Goal: Check status: Check status

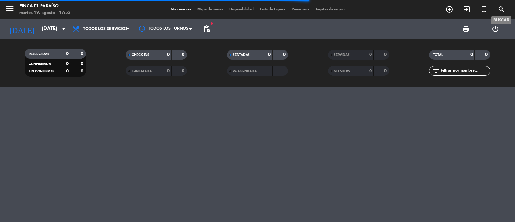
click at [503, 8] on icon "search" at bounding box center [501, 9] width 8 height 8
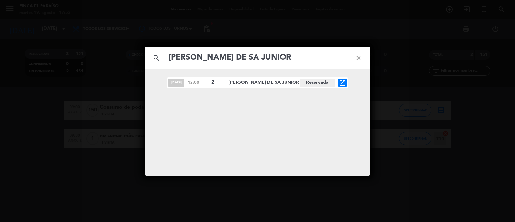
type input "[PERSON_NAME] DE SA JUNIOR"
click at [344, 83] on icon "open_in_new" at bounding box center [342, 83] width 8 height 8
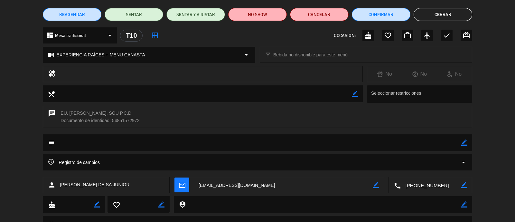
scroll to position [79, 0]
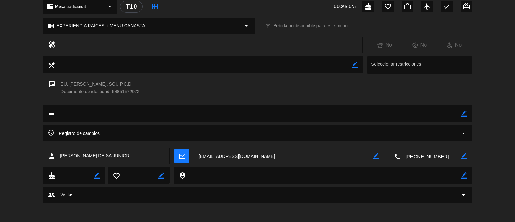
drag, startPoint x: 113, startPoint y: 91, endPoint x: 142, endPoint y: 93, distance: 29.6
click at [142, 93] on div "chat EU, [PERSON_NAME], SOU P.C.D Documento de identidad: 54851572972" at bounding box center [257, 88] width 429 height 22
copy div "54851572972"
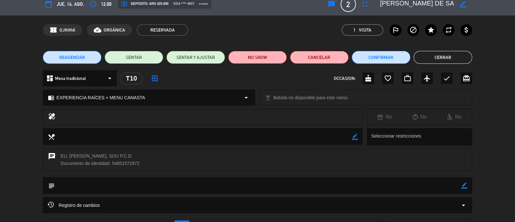
scroll to position [0, 0]
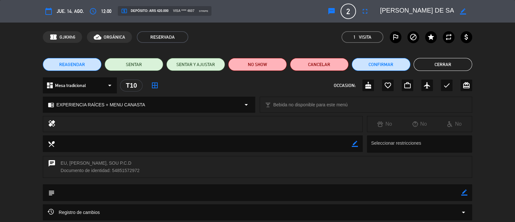
click at [455, 61] on button "Cerrar" at bounding box center [442, 64] width 59 height 13
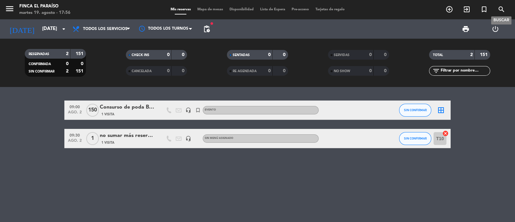
click at [505, 8] on span "search" at bounding box center [500, 9] width 17 height 11
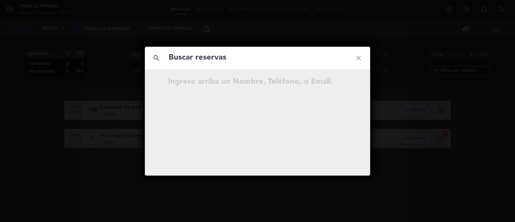
paste input "[PERSON_NAME]"
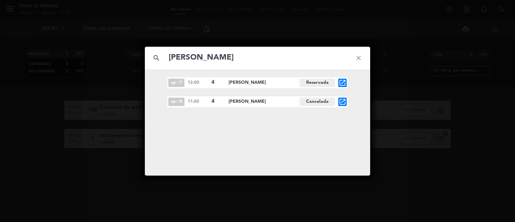
type input "[PERSON_NAME]"
click at [340, 82] on icon "open_in_new" at bounding box center [342, 83] width 8 height 8
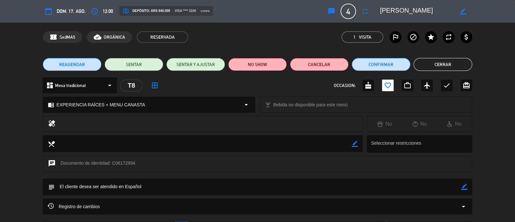
scroll to position [40, 0]
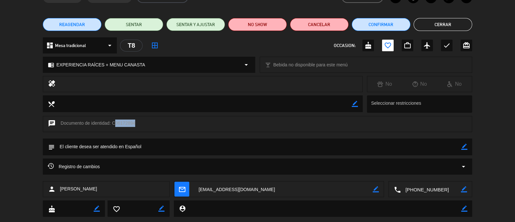
drag, startPoint x: 112, startPoint y: 123, endPoint x: 157, endPoint y: 128, distance: 45.9
click at [133, 123] on div "chat Documento de identidad: C06172894" at bounding box center [257, 124] width 429 height 16
copy div "C06172894"
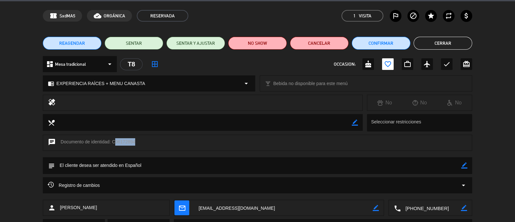
scroll to position [0, 0]
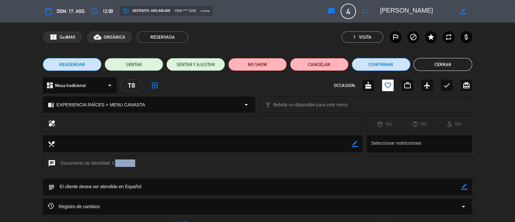
click at [452, 63] on button "Cerrar" at bounding box center [442, 64] width 59 height 13
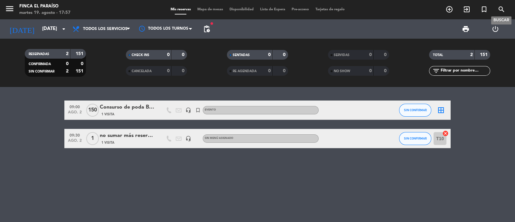
click at [499, 10] on icon "search" at bounding box center [501, 9] width 8 height 8
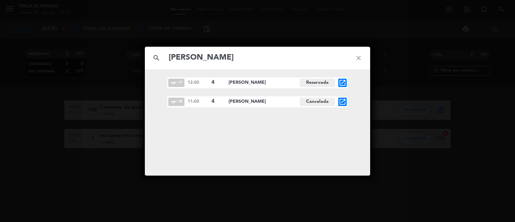
type input "[PERSON_NAME]"
click at [344, 103] on icon "open_in_new" at bounding box center [342, 102] width 8 height 8
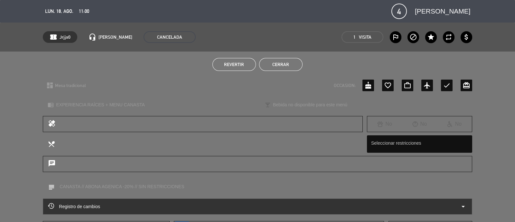
click at [276, 65] on button "Cerrar" at bounding box center [280, 64] width 43 height 13
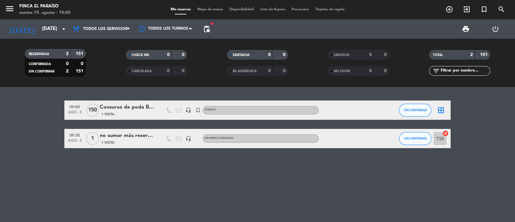
click at [504, 16] on div "menu Finca El Paraíso martes 19. agosto - 18:00 Mis reservas Mapa de mesas Disp…" at bounding box center [257, 9] width 515 height 19
click at [504, 11] on icon "search" at bounding box center [501, 9] width 8 height 8
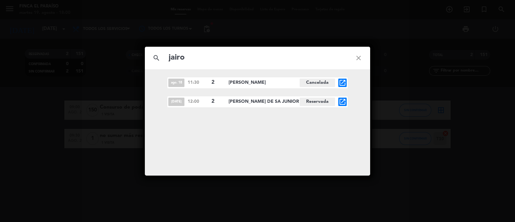
type input "jairo"
click at [342, 102] on icon "open_in_new" at bounding box center [342, 102] width 8 height 8
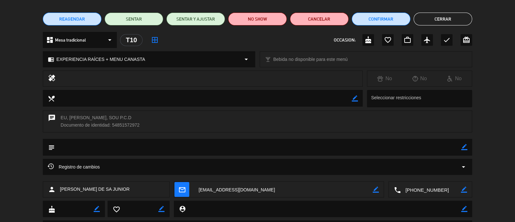
scroll to position [79, 0]
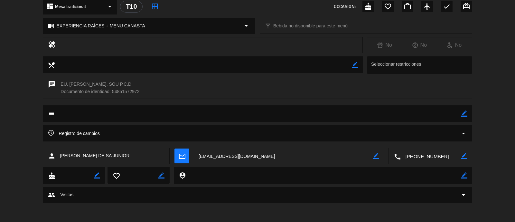
click at [469, 131] on div "Registro de cambios arrow_drop_down" at bounding box center [257, 133] width 429 height 16
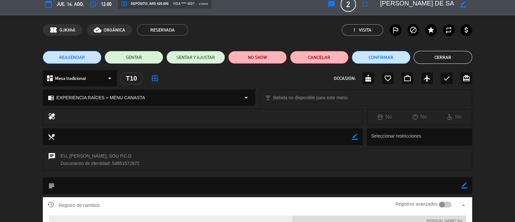
scroll to position [0, 0]
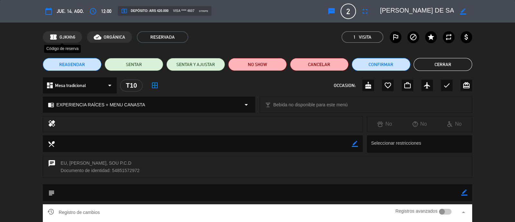
drag, startPoint x: 58, startPoint y: 36, endPoint x: 84, endPoint y: 46, distance: 28.3
click at [80, 40] on div "confirmation_number GJKHh6 Código de reserva cloud_done ORGÁNICA RESERVADA 1 Vi…" at bounding box center [257, 37] width 429 height 12
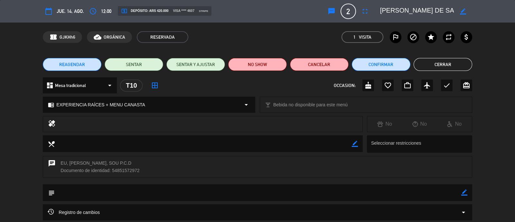
copy div "GJKHh6"
click at [443, 63] on button "Cerrar" at bounding box center [442, 64] width 59 height 13
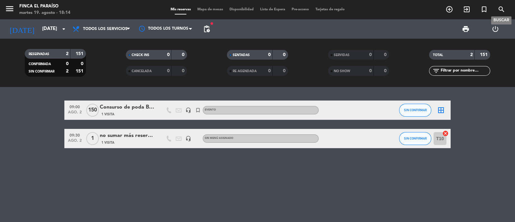
click at [498, 11] on icon "search" at bounding box center [501, 9] width 8 height 8
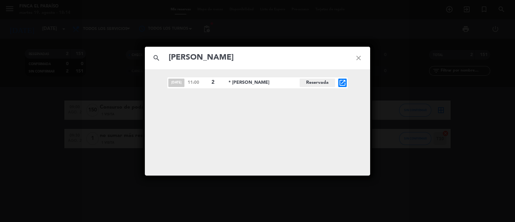
type input "[PERSON_NAME]"
click at [340, 79] on icon "open_in_new" at bounding box center [342, 83] width 8 height 8
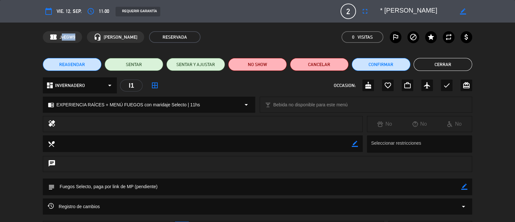
drag, startPoint x: 59, startPoint y: 38, endPoint x: 100, endPoint y: 51, distance: 42.3
click at [85, 35] on div "confirmation_number JvEGW9 headset_mic [PERSON_NAME] RESERVADA 0 Visitas outlin…" at bounding box center [257, 37] width 429 height 12
copy span "JvEGW9"
click at [444, 67] on button "Cerrar" at bounding box center [442, 64] width 59 height 13
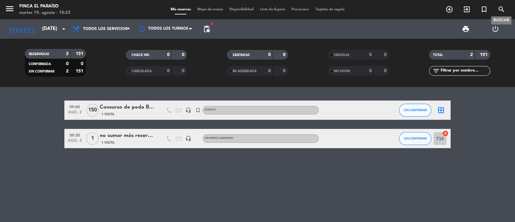
click at [501, 8] on icon "search" at bounding box center [501, 9] width 8 height 8
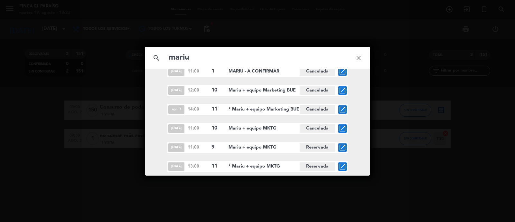
scroll to position [349, 0]
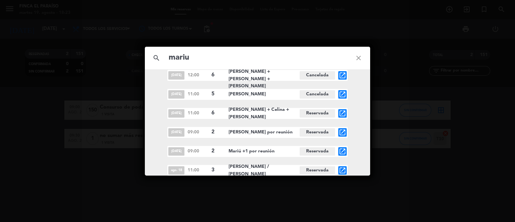
type input "mariu"
click at [341, 168] on icon "open_in_new" at bounding box center [342, 170] width 8 height 8
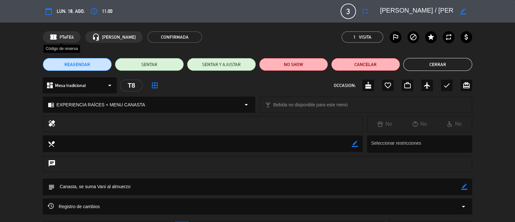
drag, startPoint x: 61, startPoint y: 37, endPoint x: 77, endPoint y: 38, distance: 15.8
click at [78, 38] on div "confirmation_number PTeFE4" at bounding box center [62, 37] width 38 height 12
click at [66, 33] on span "PTeFE4" at bounding box center [66, 36] width 14 height 7
drag, startPoint x: 60, startPoint y: 36, endPoint x: 76, endPoint y: 41, distance: 16.6
click at [76, 41] on div "confirmation_number PTeFE4" at bounding box center [62, 37] width 38 height 12
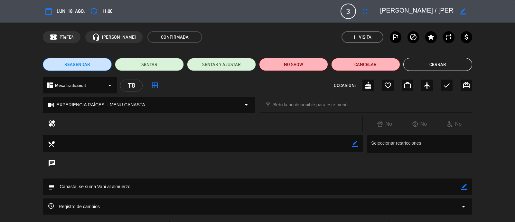
copy span "PTeFE4"
